Goal: Task Accomplishment & Management: Manage account settings

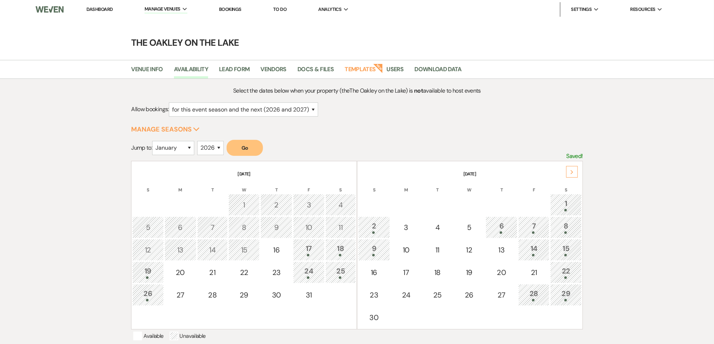
click at [93, 7] on link "Dashboard" at bounding box center [99, 9] width 26 height 6
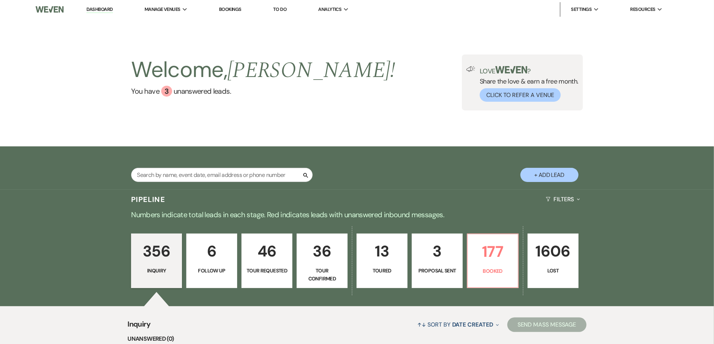
click at [238, 10] on link "Bookings" at bounding box center [230, 9] width 23 height 6
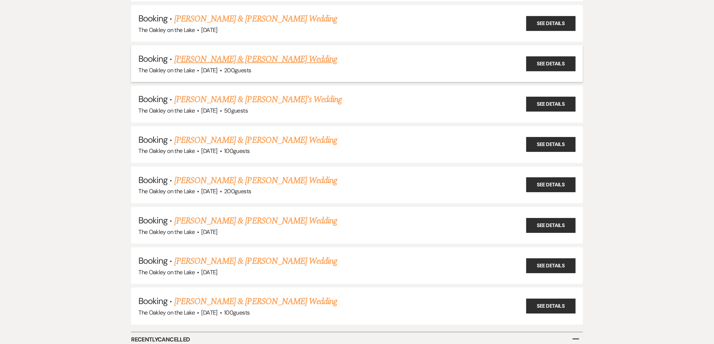
scroll to position [2327, 0]
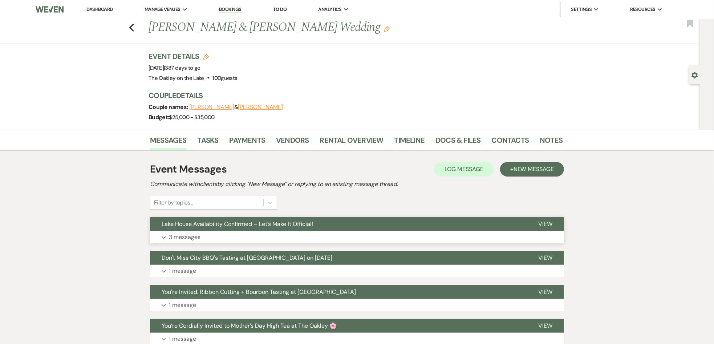
click at [182, 229] on button "Lake House Availability Confirmed – Let’s Make It Official!" at bounding box center [338, 224] width 377 height 14
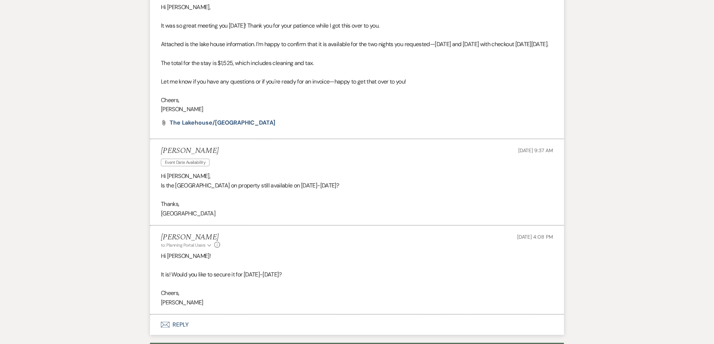
scroll to position [254, 0]
drag, startPoint x: 298, startPoint y: 284, endPoint x: 246, endPoint y: 286, distance: 52.4
click at [246, 280] on p "It is! Would you like to secure it for November 6-8, 2026?" at bounding box center [357, 274] width 392 height 9
copy p "November 6-8, 2026"
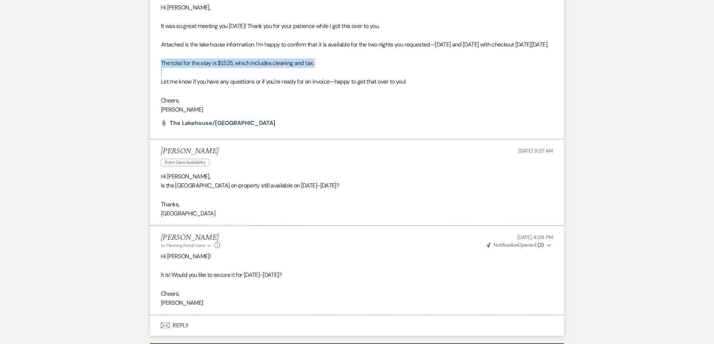
drag, startPoint x: 160, startPoint y: 73, endPoint x: 325, endPoint y: 78, distance: 164.7
click at [325, 78] on li "Megan Zubar to: Planning Portal Users Expand Info Apr 14, 2025, 5:54 PM Weven C…" at bounding box center [357, 58] width 414 height 163
copy p "The total for the stay is $1,525, which includes cleaning and tax."
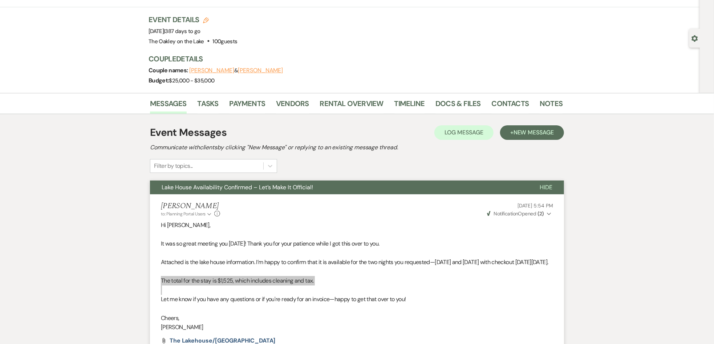
scroll to position [36, 0]
click at [342, 193] on button "Lake House Availability Confirmed – Let’s Make It Official!" at bounding box center [339, 188] width 378 height 14
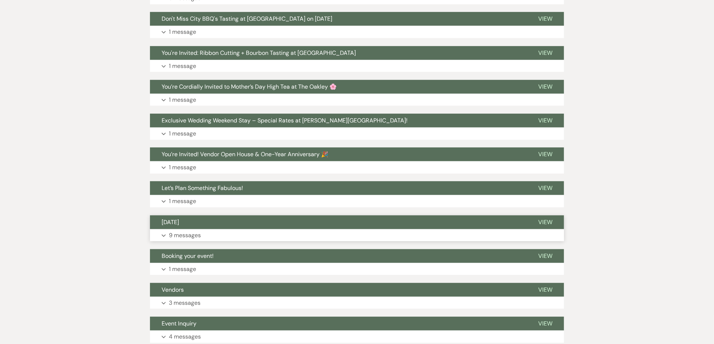
scroll to position [254, 0]
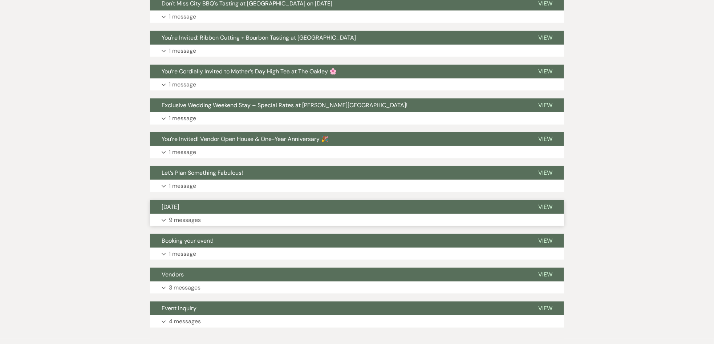
click at [193, 221] on p "9 messages" at bounding box center [185, 219] width 32 height 9
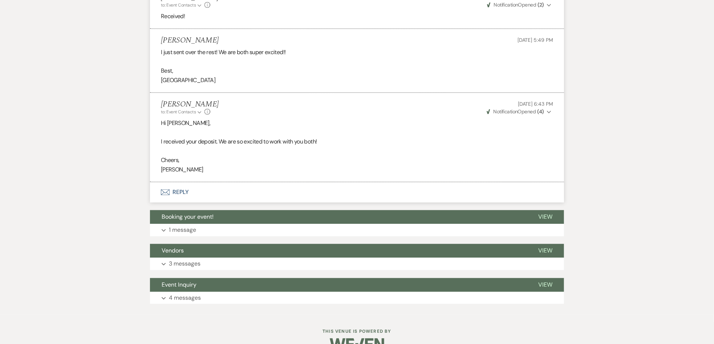
scroll to position [981, 0]
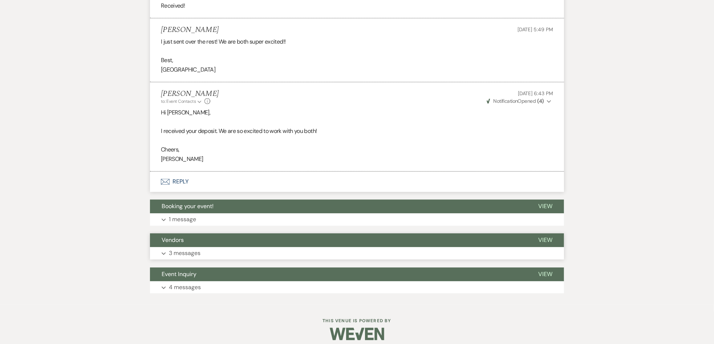
click at [225, 247] on button "Expand 3 messages" at bounding box center [357, 253] width 414 height 12
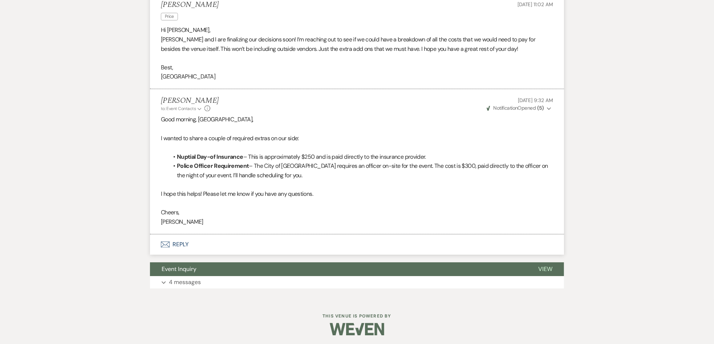
scroll to position [1331, 0]
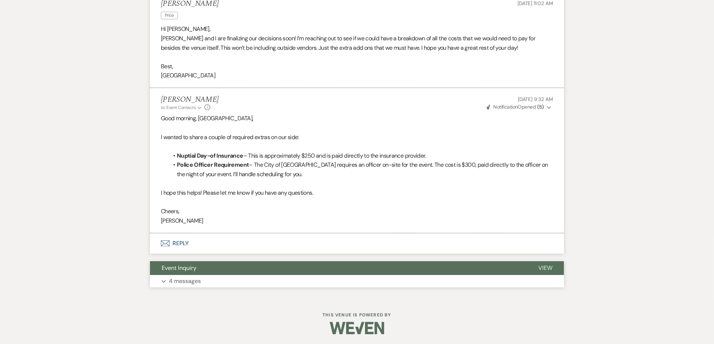
click at [195, 272] on button "Event Inquiry" at bounding box center [338, 268] width 377 height 14
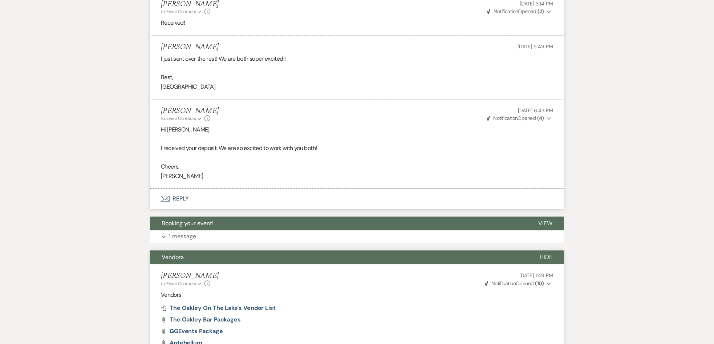
scroll to position [963, 0]
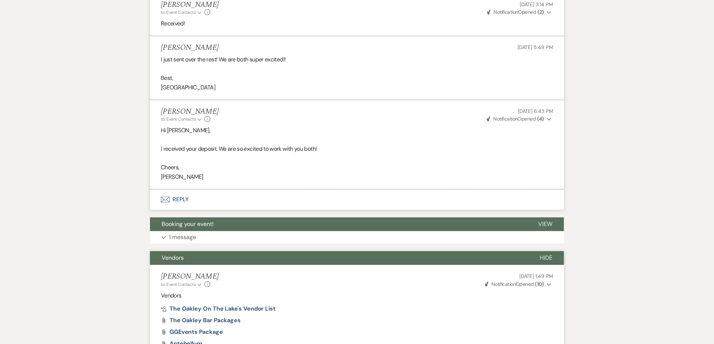
click at [372, 171] on p "Cheers," at bounding box center [357, 167] width 392 height 9
click at [265, 228] on button "Booking your event!" at bounding box center [338, 224] width 377 height 14
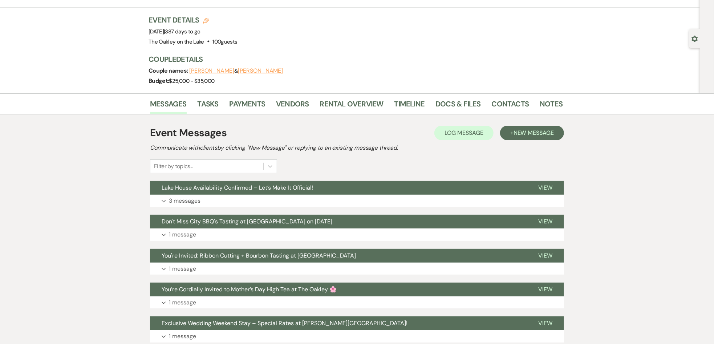
scroll to position [36, 0]
click at [547, 103] on link "Notes" at bounding box center [551, 106] width 23 height 16
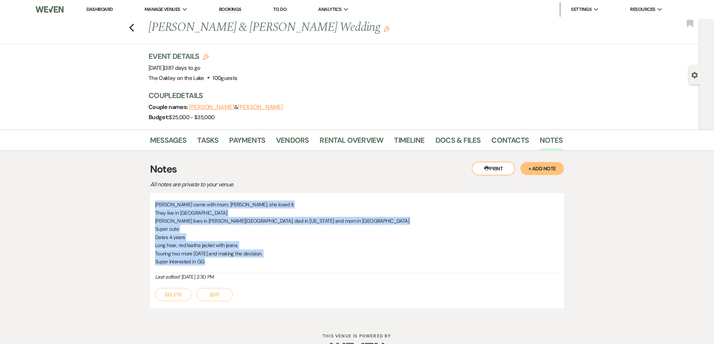
drag, startPoint x: 205, startPoint y: 265, endPoint x: 166, endPoint y: 210, distance: 67.5
click at [152, 205] on div "Bryce came with mom, yesenia, she loved it They live in Cumming Madison lives i…" at bounding box center [357, 250] width 414 height 115
copy div "Bryce came with mom, yesenia, she loved it They live in Cumming Madison lives i…"
click at [516, 138] on link "Contacts" at bounding box center [510, 142] width 37 height 16
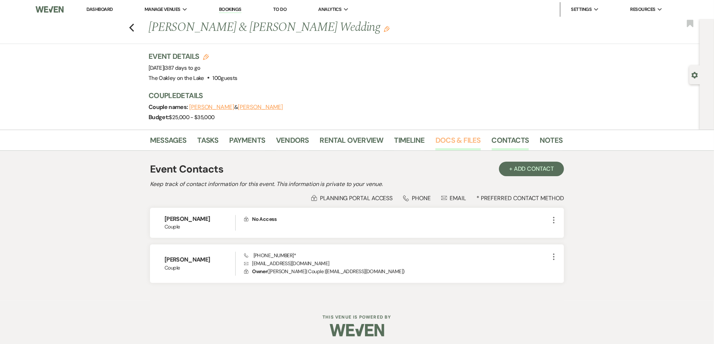
click at [460, 138] on link "Docs & Files" at bounding box center [458, 142] width 45 height 16
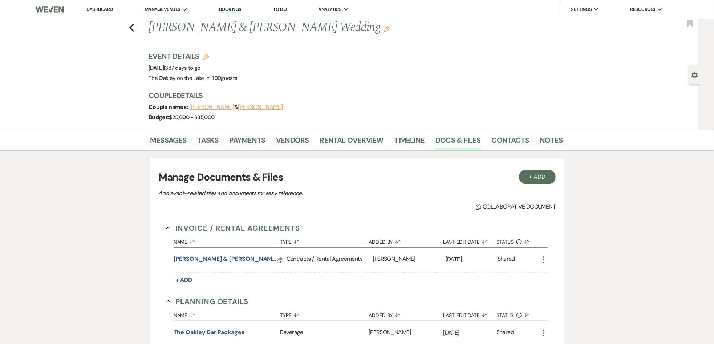
click at [544, 257] on use "button" at bounding box center [543, 260] width 1 height 7
click at [263, 259] on link "Brice Pearce & Madison Spangler's Wedding - Oakley Contract 2026" at bounding box center [226, 260] width 104 height 11
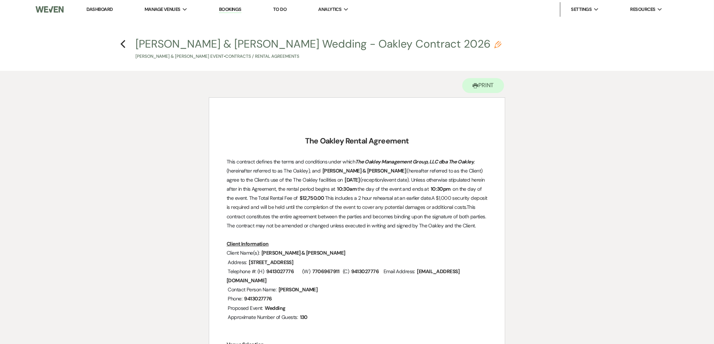
click at [494, 43] on use "button" at bounding box center [497, 44] width 7 height 7
select select "10"
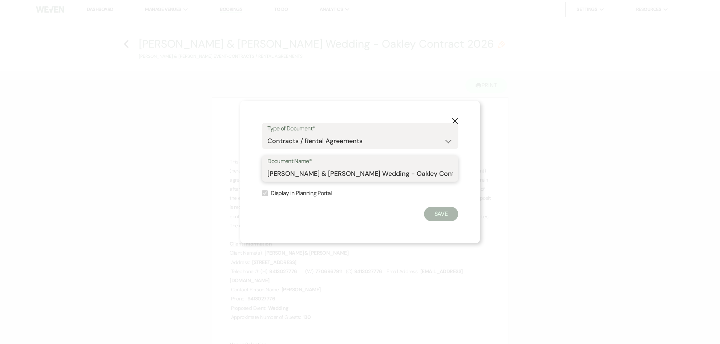
click at [404, 175] on input "Brice Pearce & Madison Spangler's Wedding - Oakley Contract 2026" at bounding box center [359, 174] width 185 height 14
click at [455, 118] on icon "X" at bounding box center [455, 121] width 7 height 7
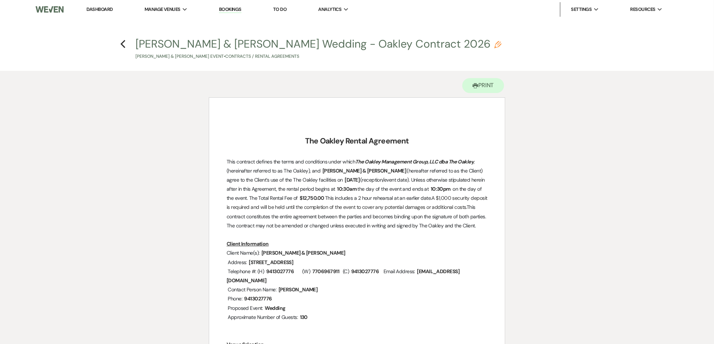
drag, startPoint x: 344, startPoint y: 180, endPoint x: 370, endPoint y: 182, distance: 26.3
click at [360, 182] on span "11/07/2026" at bounding box center [351, 180] width 17 height 8
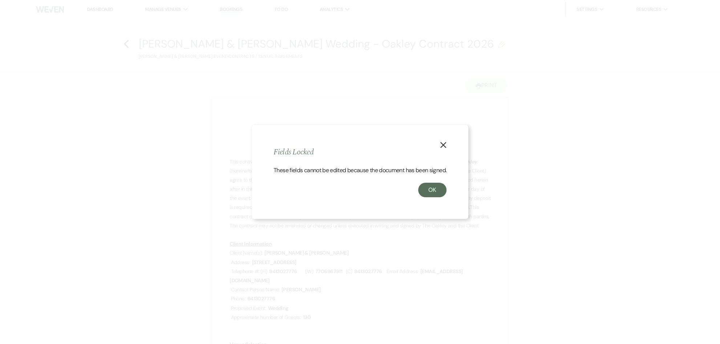
click at [446, 142] on use "button" at bounding box center [443, 145] width 6 height 6
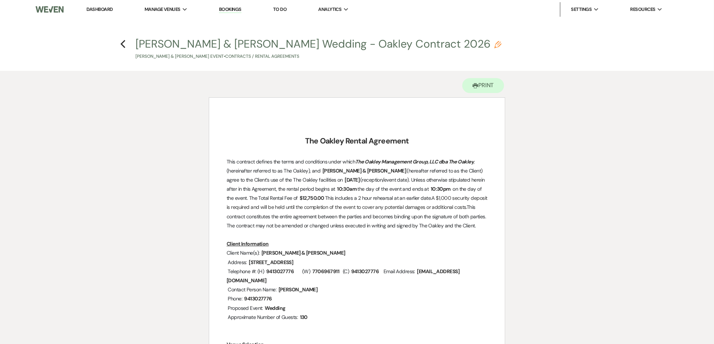
copy span "(hereafter referred to as the Client) agree to the Client’s use of the The Oakl…"
click at [494, 44] on icon "Pencil" at bounding box center [497, 44] width 7 height 7
select select "10"
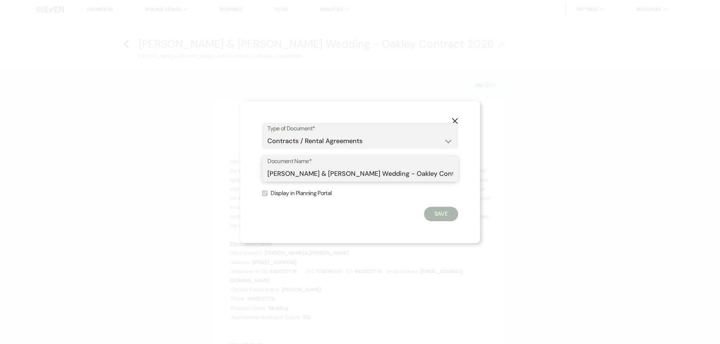
click at [404, 174] on input "Brice Pearce & Madison Spangler's Wedding - Oakley Contract 2026" at bounding box center [359, 174] width 185 height 14
type input "Brice Pearce & Madison Spangler's Wedding (11/7/26)- Oakley Contract 2026"
click at [443, 209] on button "Save" at bounding box center [441, 214] width 34 height 15
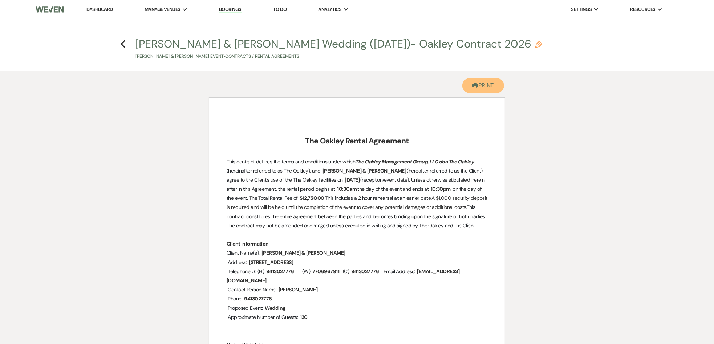
click at [484, 86] on button "Printer Print" at bounding box center [484, 85] width 42 height 15
click at [535, 46] on icon "Pencil" at bounding box center [538, 44] width 7 height 7
select select "10"
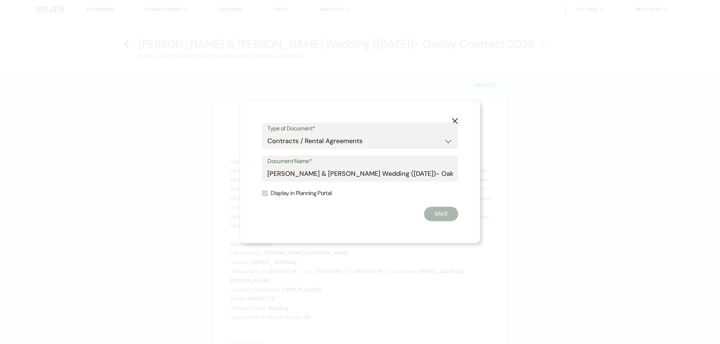
click at [362, 160] on div "Document Name* Brice Pearce & Madison Spangler's Wedding (11/7/26)- Oakley Cont…" at bounding box center [360, 169] width 196 height 26
click at [363, 170] on input "Brice Pearce & Madison Spangler's Wedding (11/7/26)- Oakley Contract 2026" at bounding box center [359, 174] width 185 height 14
click at [453, 117] on button "X" at bounding box center [454, 120] width 11 height 13
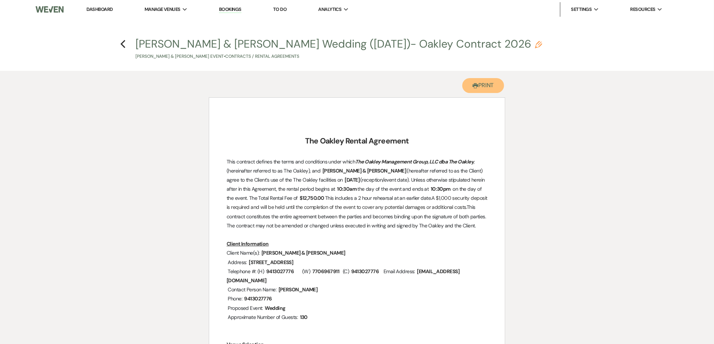
click at [478, 87] on button "Printer Print" at bounding box center [484, 85] width 42 height 15
click at [535, 46] on icon "Pencil" at bounding box center [538, 44] width 7 height 7
select select "10"
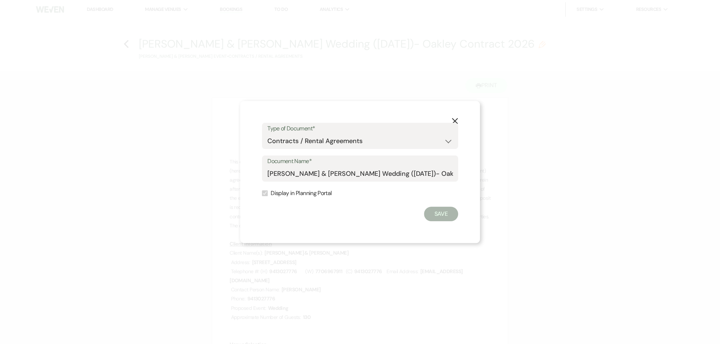
click at [455, 122] on icon "X" at bounding box center [455, 121] width 7 height 7
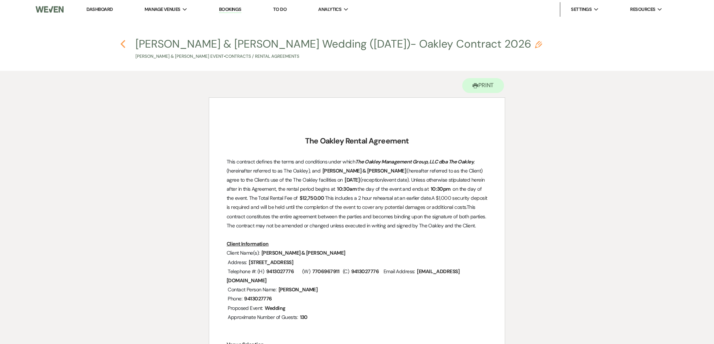
click at [124, 47] on use "button" at bounding box center [123, 44] width 5 height 8
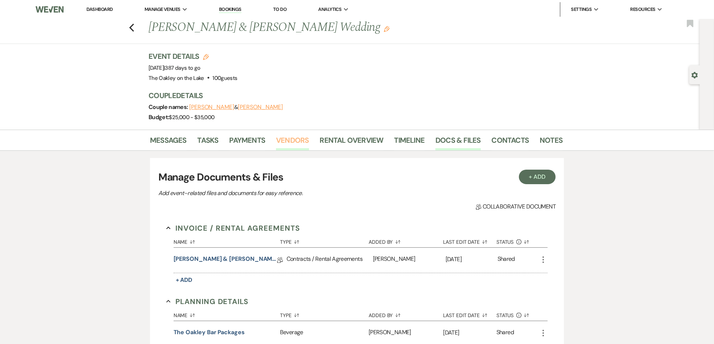
click at [300, 140] on link "Vendors" at bounding box center [292, 142] width 33 height 16
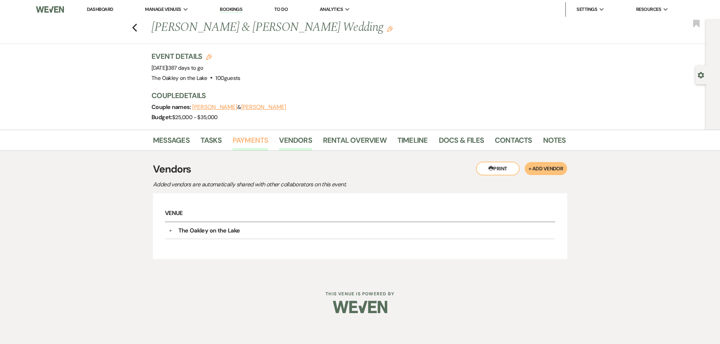
click at [246, 138] on link "Payments" at bounding box center [251, 142] width 36 height 16
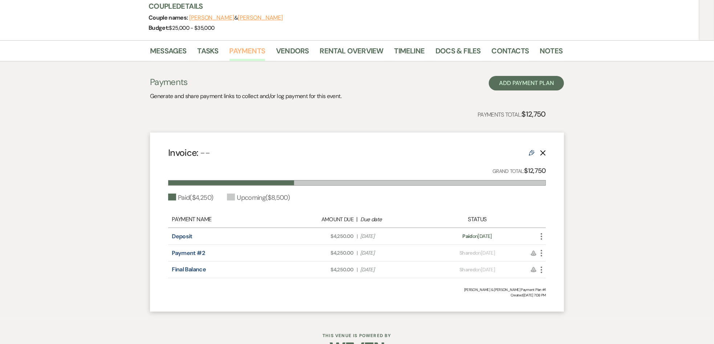
scroll to position [110, 0]
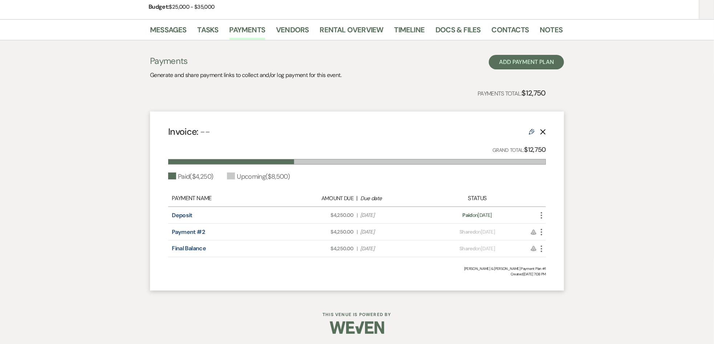
click at [540, 215] on icon "More" at bounding box center [541, 215] width 9 height 9
click at [532, 189] on div "Invoice: -- Edit Delete Grand Total: $12,750 Paid ( $4,250 ) Upcoming ( $8,500 …" at bounding box center [357, 201] width 414 height 179
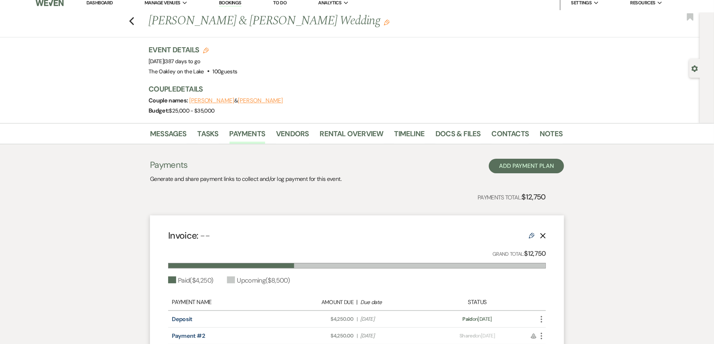
scroll to position [0, 0]
